Goal: Task Accomplishment & Management: Use online tool/utility

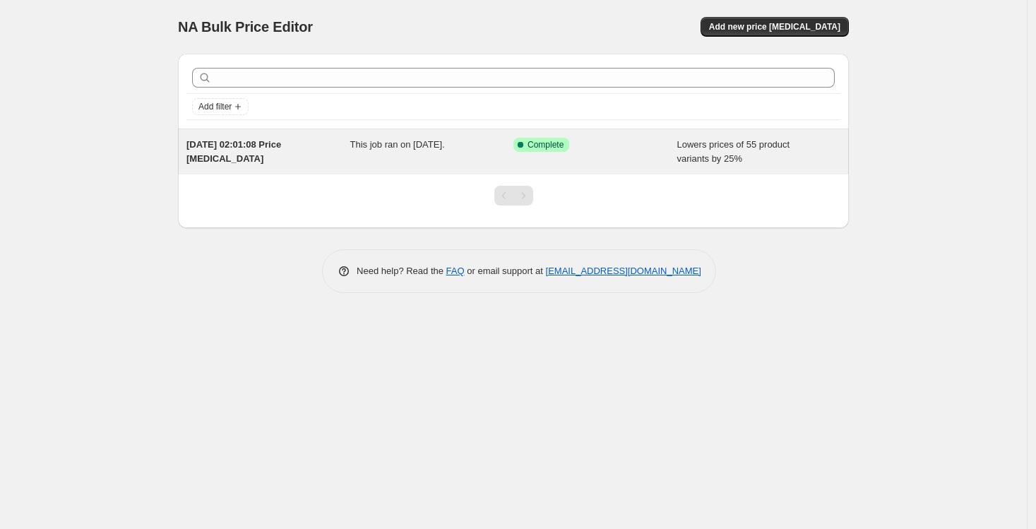
click at [555, 151] on span "Success Complete Complete" at bounding box center [542, 145] width 56 height 14
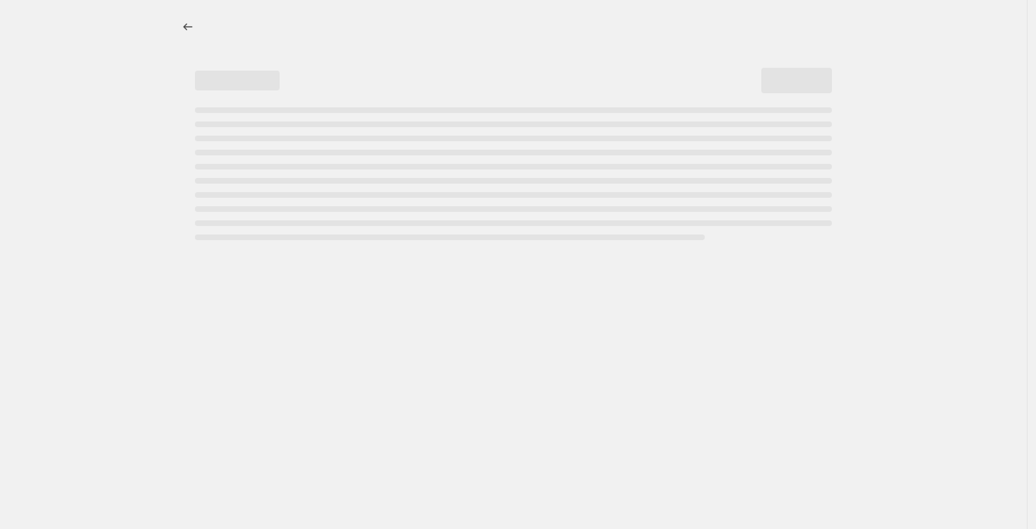
select select "percentage"
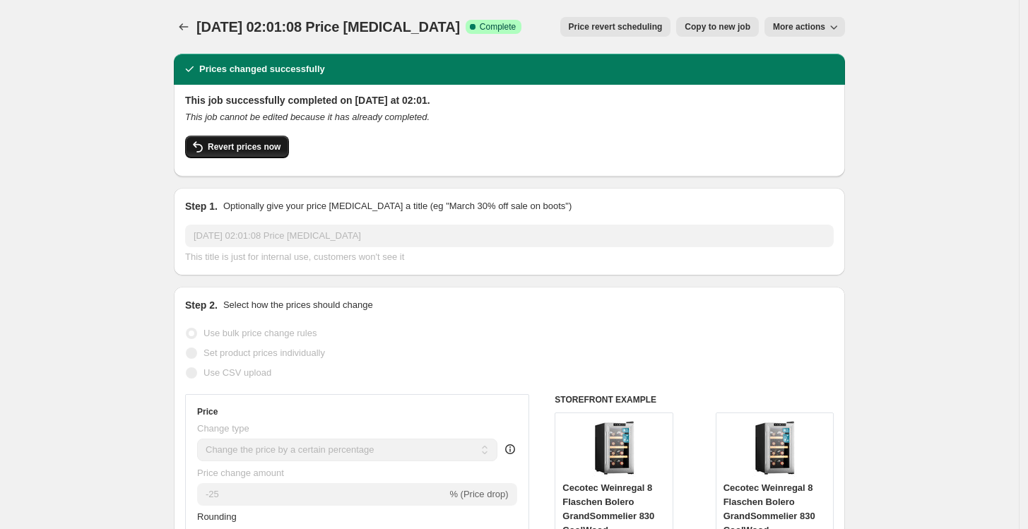
click at [251, 156] on button "Revert prices now" at bounding box center [237, 147] width 104 height 23
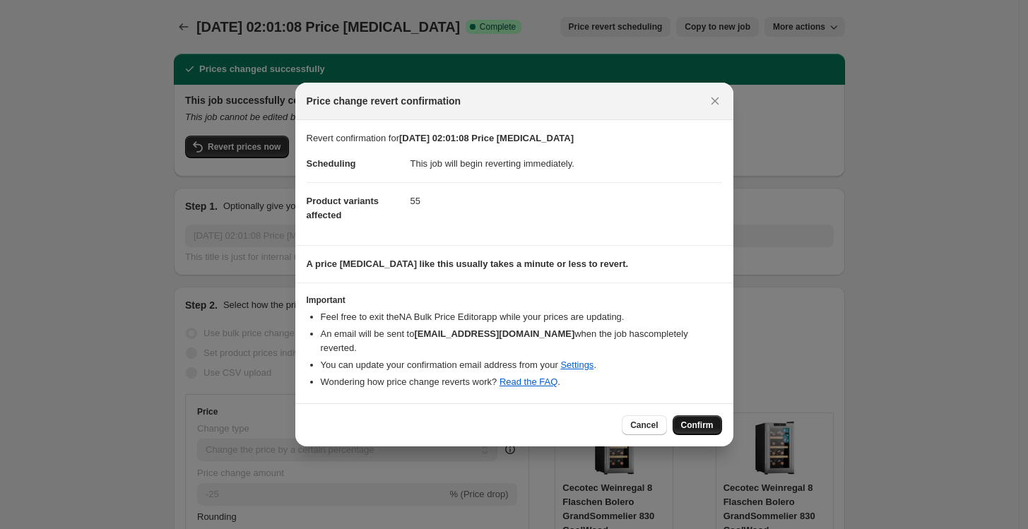
click at [707, 420] on span "Confirm" at bounding box center [697, 425] width 32 height 11
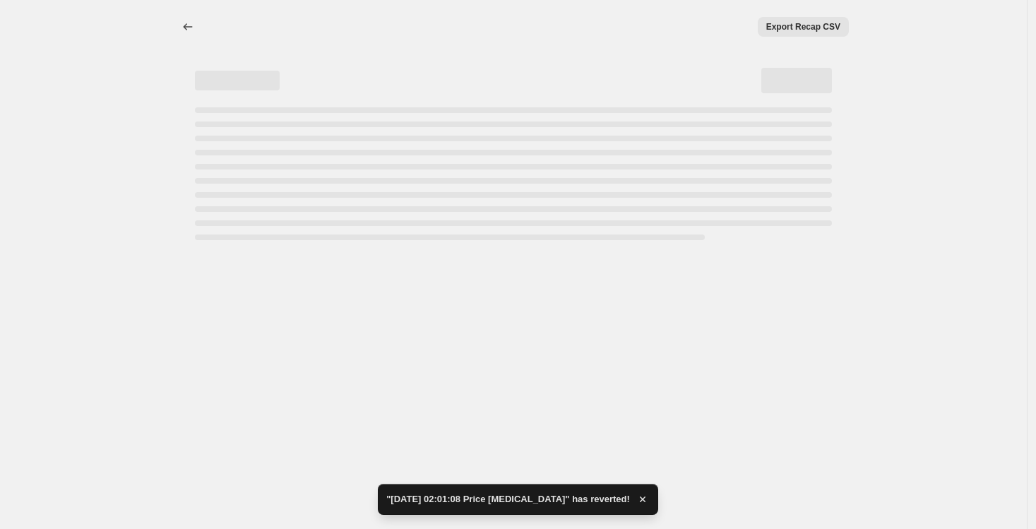
select select "percentage"
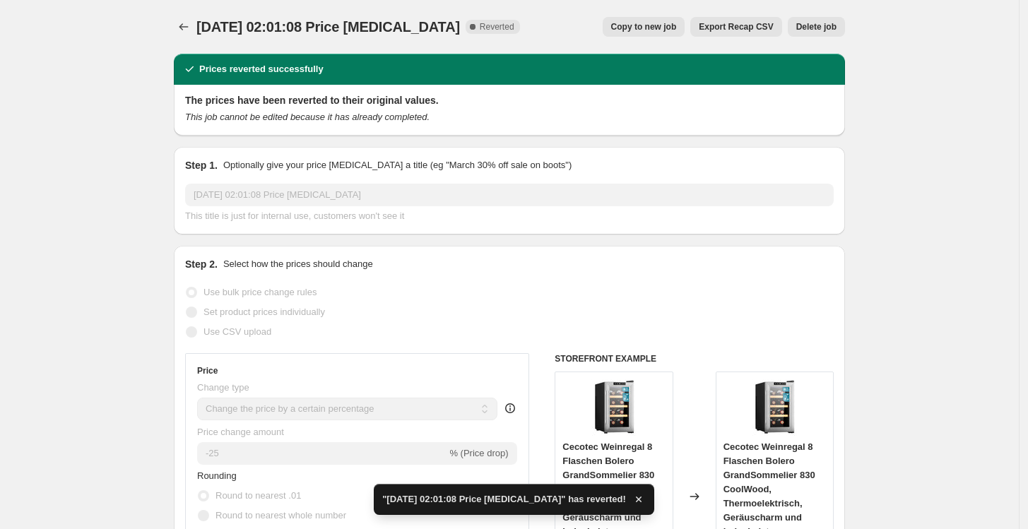
click at [797, 36] on button "Delete job" at bounding box center [816, 27] width 57 height 20
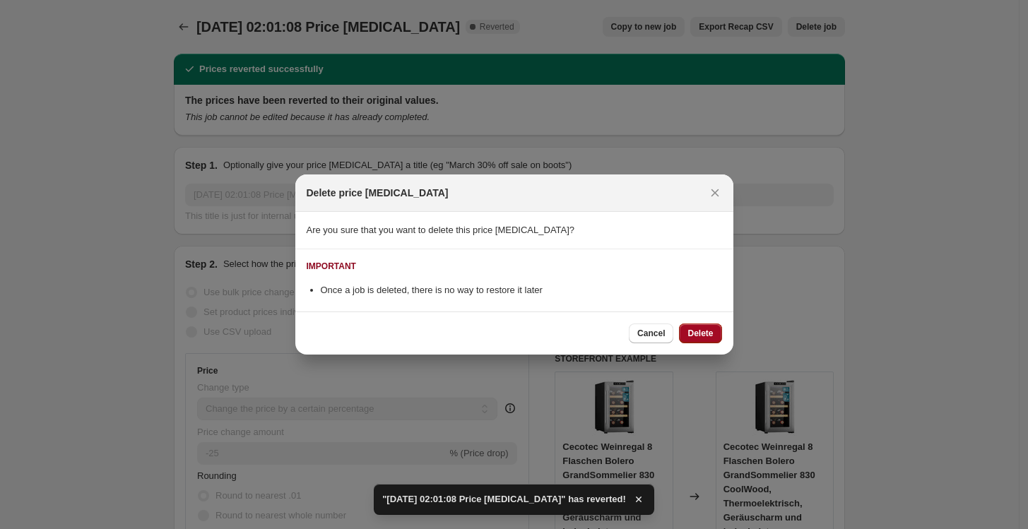
click at [687, 338] on button "Delete" at bounding box center [700, 334] width 42 height 20
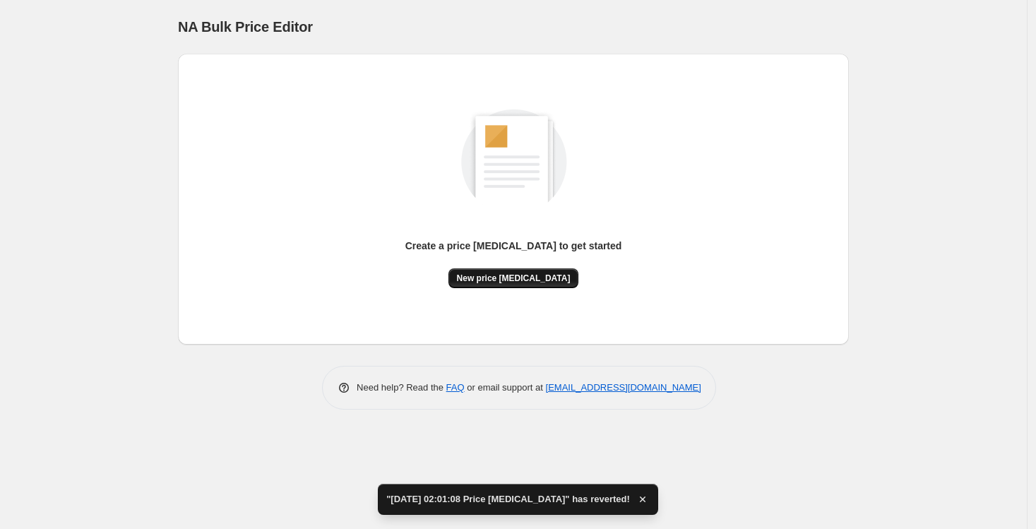
click at [519, 278] on span "New price [MEDICAL_DATA]" at bounding box center [514, 278] width 114 height 11
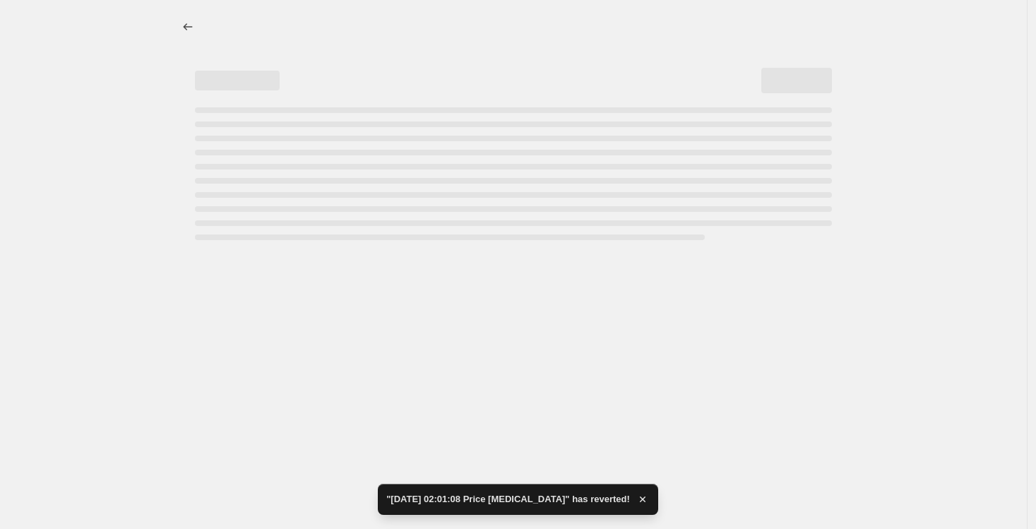
select select "percentage"
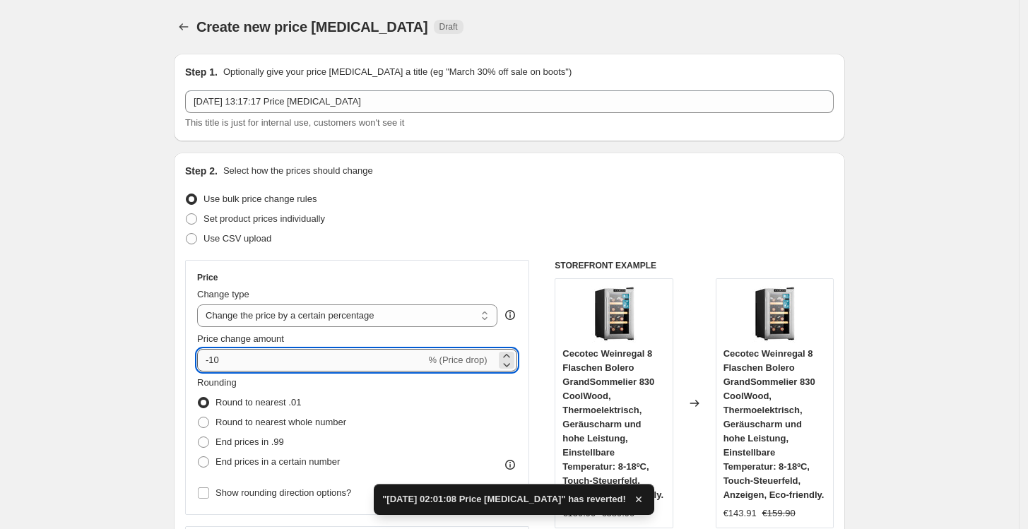
click at [387, 367] on input "-10" at bounding box center [311, 360] width 228 height 23
type input "-1"
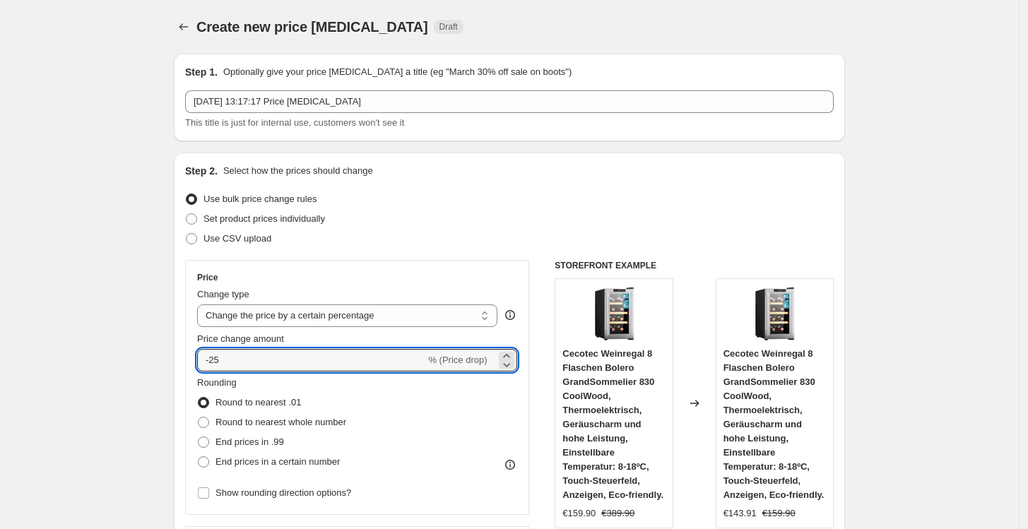
type input "-25"
click at [574, 239] on div "Use CSV upload" at bounding box center [509, 239] width 648 height 20
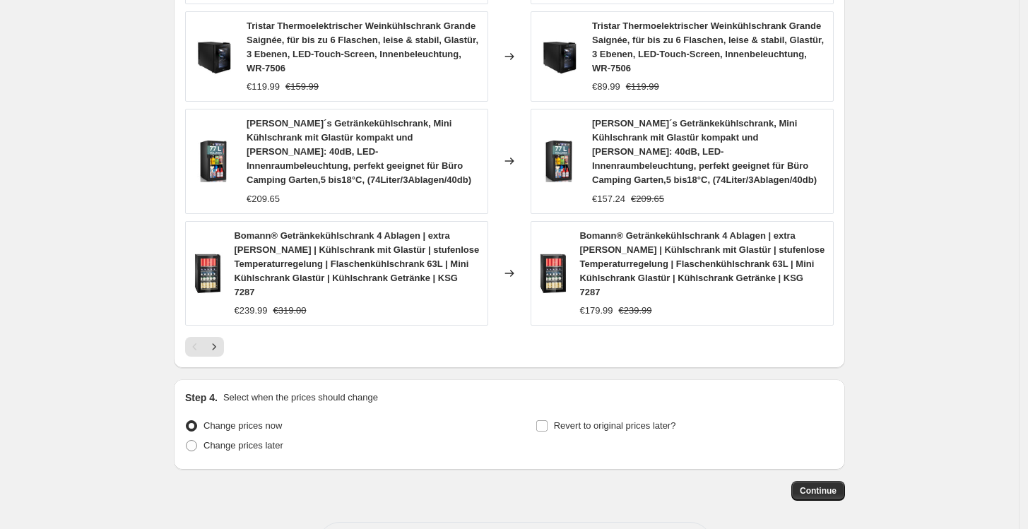
scroll to position [1046, 0]
click at [810, 485] on span "Continue" at bounding box center [818, 490] width 37 height 11
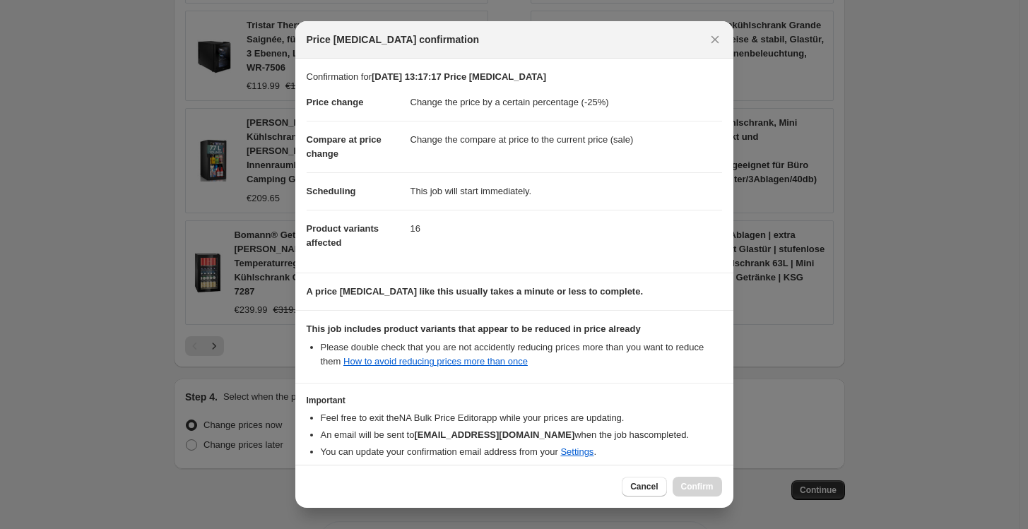
click at [694, 456] on li "You can update your confirmation email address from your Settings ." at bounding box center [521, 452] width 401 height 14
click at [695, 485] on div "Cancel Confirm" at bounding box center [672, 487] width 100 height 20
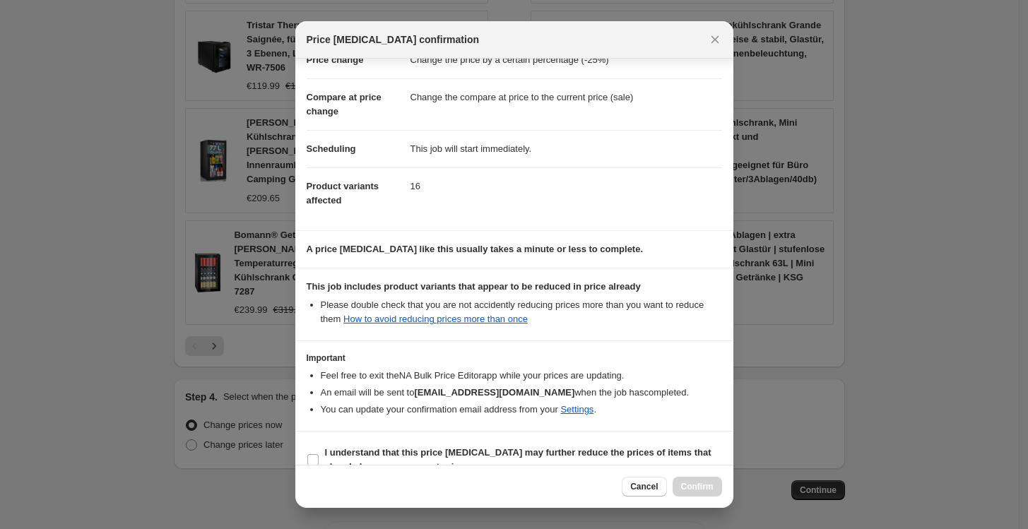
scroll to position [64, 0]
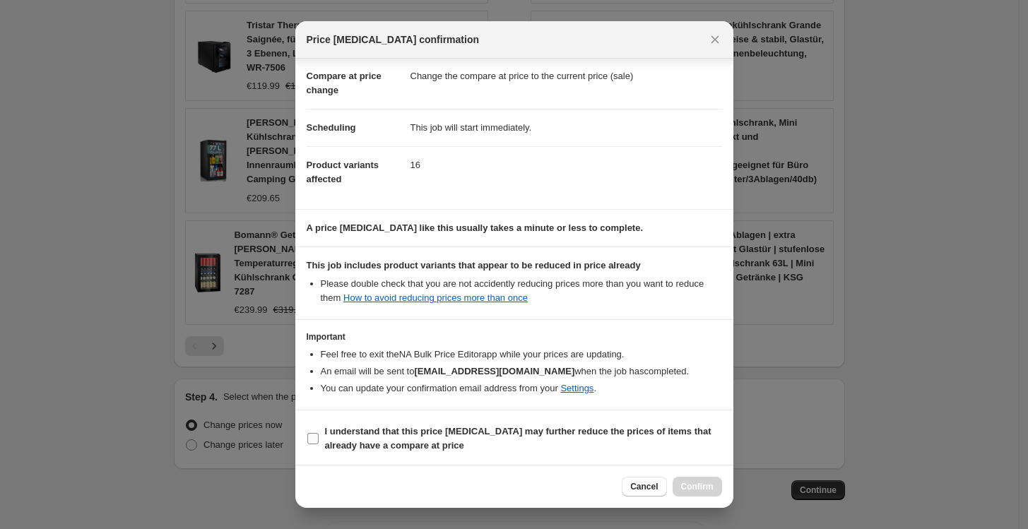
click at [390, 443] on b "I understand that this price [MEDICAL_DATA] may further reduce the prices of it…" at bounding box center [518, 438] width 386 height 25
click at [319, 443] on input "I understand that this price [MEDICAL_DATA] may further reduce the prices of it…" at bounding box center [312, 438] width 11 height 11
checkbox input "true"
click at [697, 487] on span "Confirm" at bounding box center [697, 486] width 32 height 11
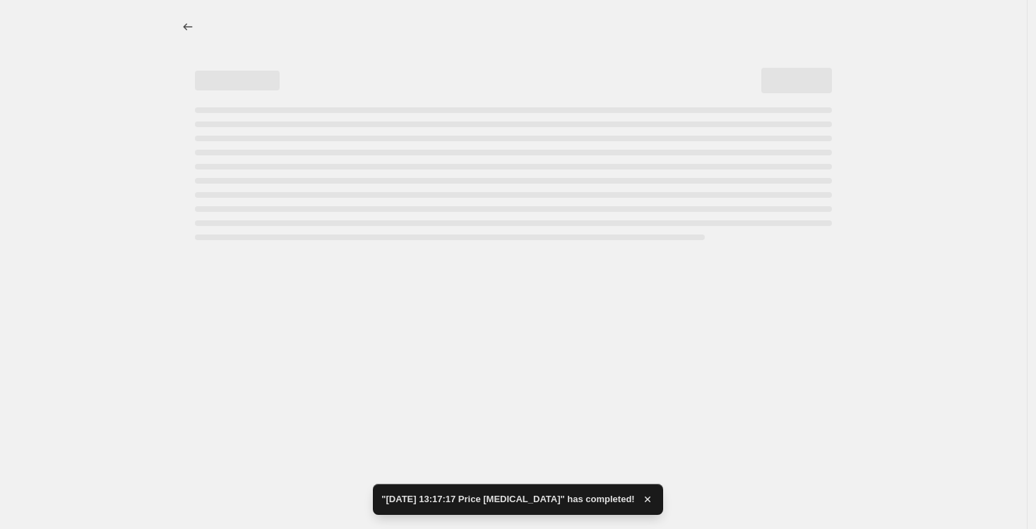
select select "percentage"
